Goal: Information Seeking & Learning: Check status

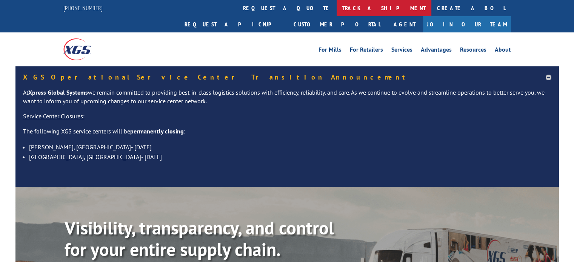
click at [337, 7] on link "track a shipment" at bounding box center [384, 8] width 95 height 16
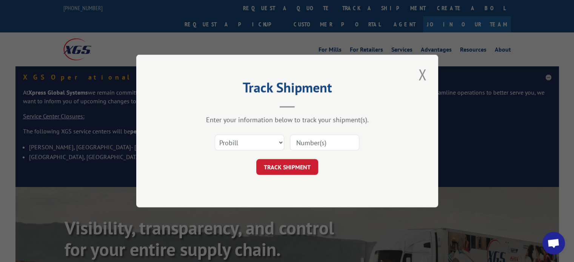
click at [315, 132] on div "Select category... Probill BOL PO" at bounding box center [287, 142] width 227 height 25
click at [314, 135] on input at bounding box center [324, 143] width 69 height 16
paste input "17543388"
click at [294, 146] on input "17543388" at bounding box center [324, 143] width 69 height 16
drag, startPoint x: 328, startPoint y: 138, endPoint x: 314, endPoint y: 177, distance: 41.4
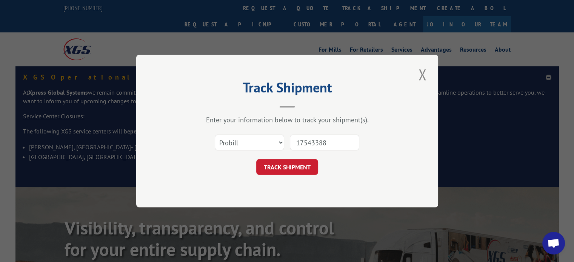
click at [328, 138] on input "17543388" at bounding box center [324, 143] width 69 height 16
type input "17543388"
click at [296, 166] on button "TRACK SHIPMENT" at bounding box center [287, 167] width 62 height 16
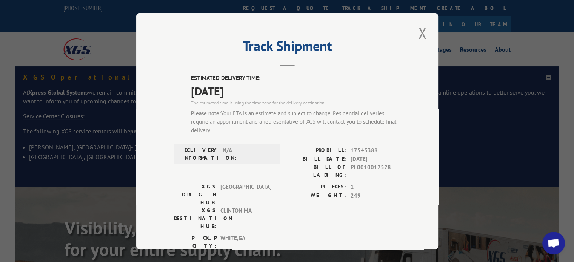
click at [426, 28] on div "Track Shipment ESTIMATED DELIVERY TIME: [DATE] The estimated time is using the …" at bounding box center [287, 131] width 302 height 236
click at [419, 39] on button "Close modal" at bounding box center [422, 33] width 13 height 21
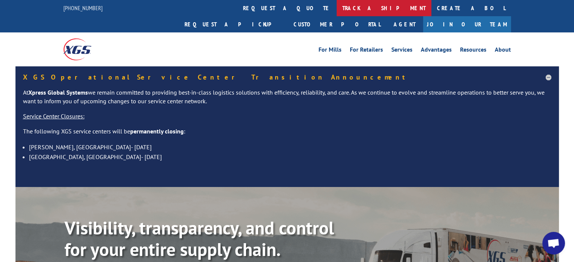
click at [337, 14] on link "track a shipment" at bounding box center [384, 8] width 95 height 16
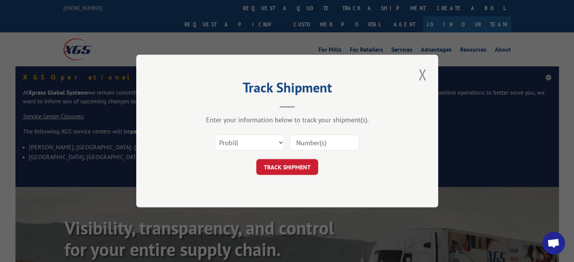
click at [311, 142] on input at bounding box center [324, 143] width 69 height 16
paste input "17513180"
type input "17513180"
click at [302, 159] on button "TRACK SHIPMENT" at bounding box center [287, 167] width 62 height 16
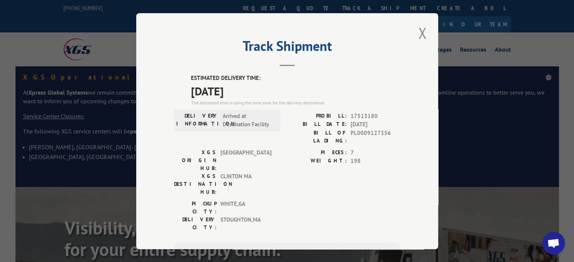
click at [412, 27] on div "Track Shipment ESTIMATED DELIVERY TIME: [DATE] The estimated time is using the …" at bounding box center [287, 131] width 302 height 236
click at [418, 33] on button "Close modal" at bounding box center [422, 33] width 13 height 21
